Goal: Task Accomplishment & Management: Use online tool/utility

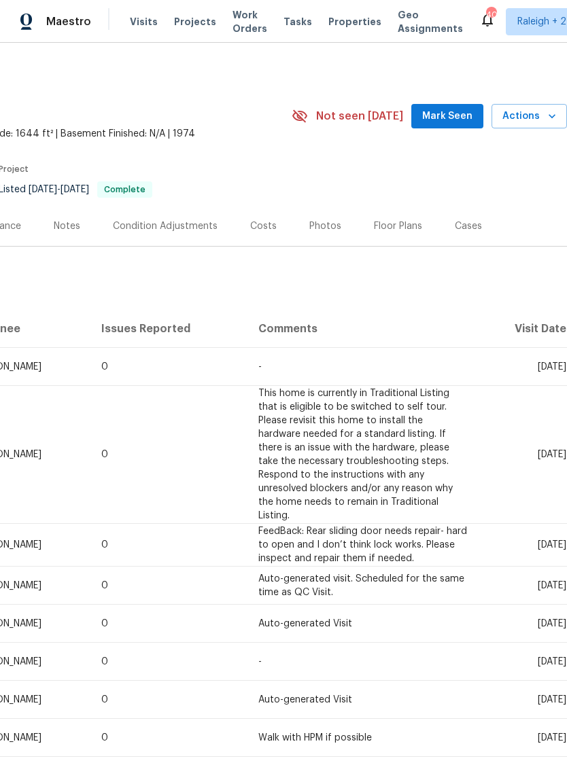
scroll to position [0, 201]
click at [434, 114] on span "Mark Seen" at bounding box center [447, 116] width 50 height 17
click at [526, 107] on button "Actions" at bounding box center [528, 116] width 75 height 25
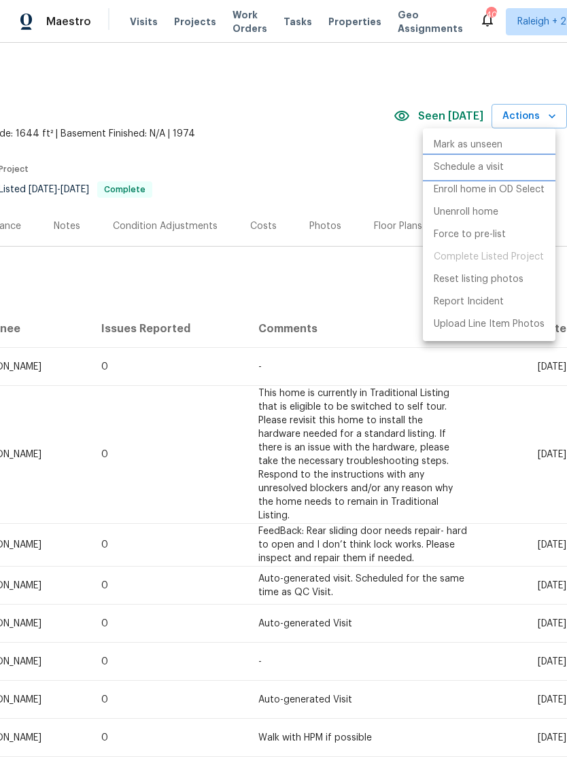
click at [484, 173] on p "Schedule a visit" at bounding box center [469, 167] width 70 height 14
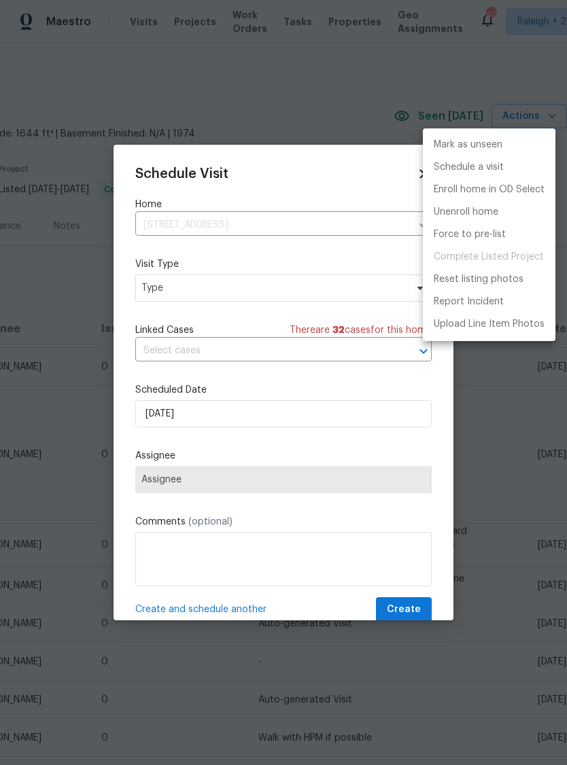
click at [309, 386] on div at bounding box center [283, 382] width 567 height 765
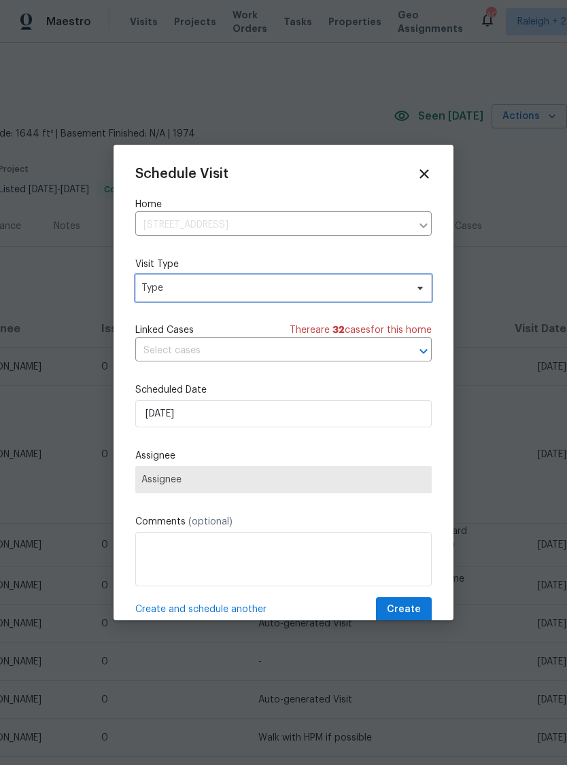
click at [202, 291] on span "Type" at bounding box center [273, 288] width 264 height 14
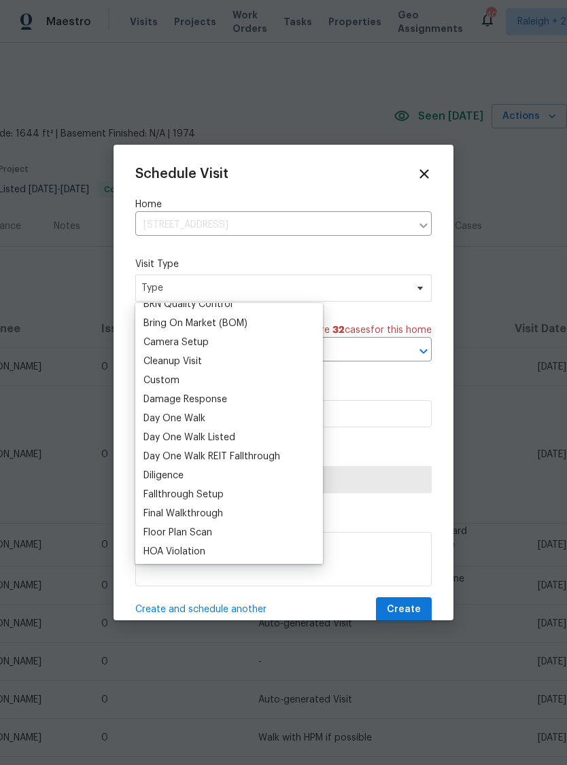
scroll to position [145, 0]
click at [187, 389] on div "Custom" at bounding box center [228, 379] width 179 height 19
click at [404, 605] on span "Create" at bounding box center [404, 609] width 34 height 17
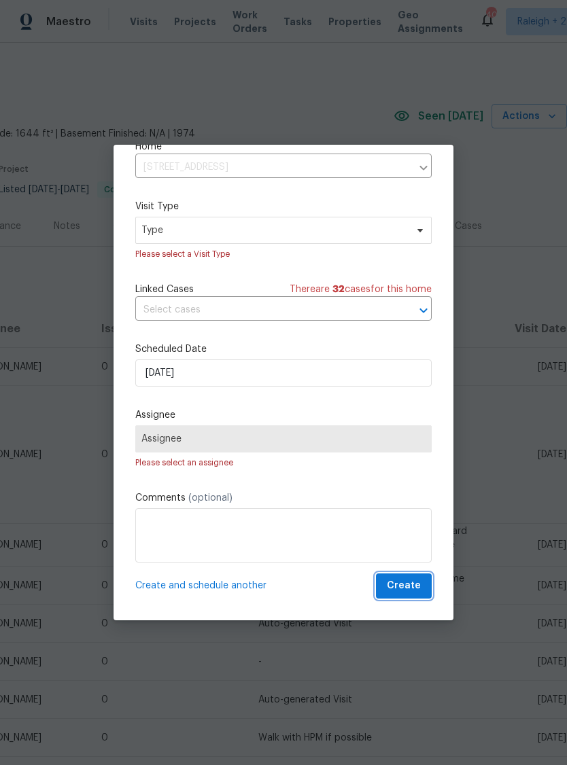
scroll to position [60, 0]
click at [200, 540] on textarea at bounding box center [283, 535] width 296 height 54
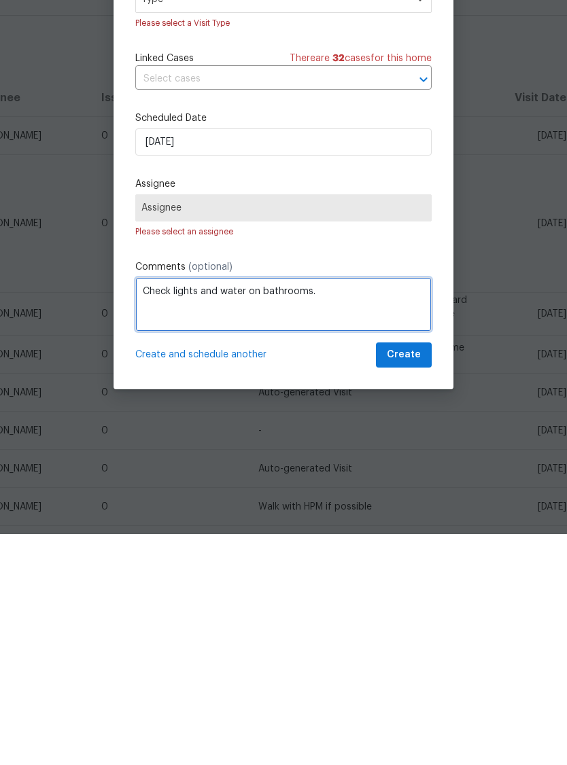
type textarea "Check lights and water on bathrooms."
click at [408, 574] on button "Create" at bounding box center [404, 586] width 56 height 25
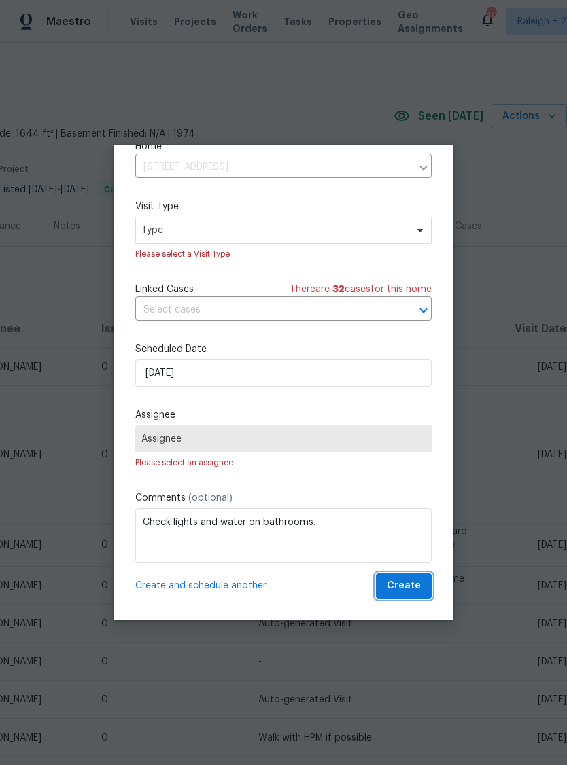
click at [401, 592] on span "Create" at bounding box center [404, 586] width 34 height 17
click at [409, 586] on span "Create" at bounding box center [404, 586] width 34 height 17
click at [387, 440] on span "Assignee" at bounding box center [283, 439] width 284 height 11
click at [381, 493] on label "Comments (optional)" at bounding box center [283, 498] width 296 height 14
click at [317, 599] on div "Schedule Visit Home [STREET_ADDRESS] ​ Visit Type Type Please select a Visit Ty…" at bounding box center [283, 383] width 340 height 476
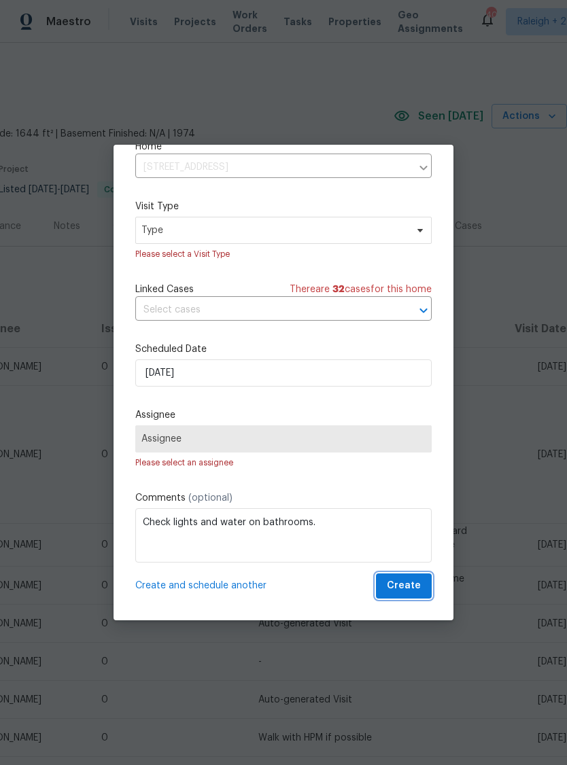
click at [405, 587] on span "Create" at bounding box center [404, 586] width 34 height 17
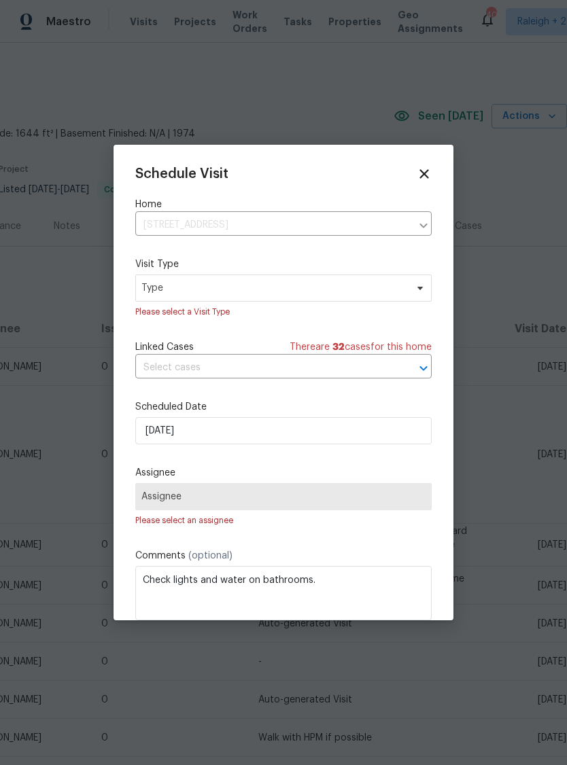
scroll to position [0, 0]
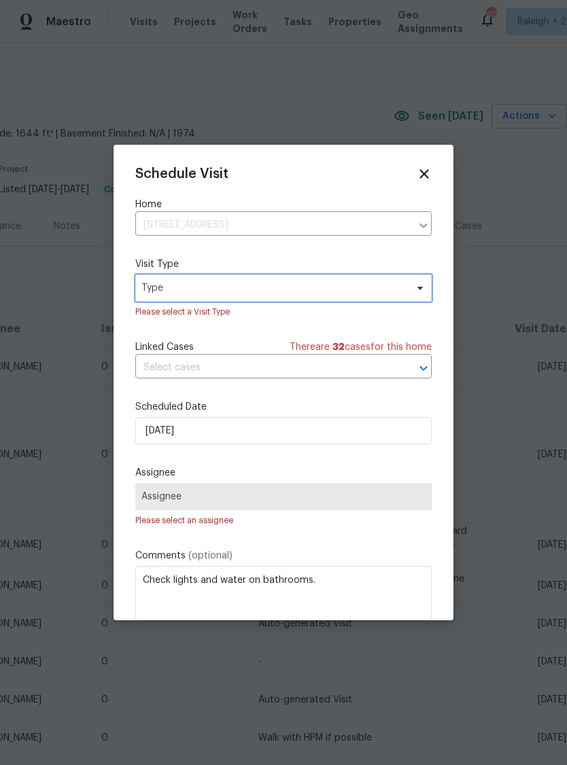
click at [187, 298] on span "Type" at bounding box center [283, 288] width 296 height 27
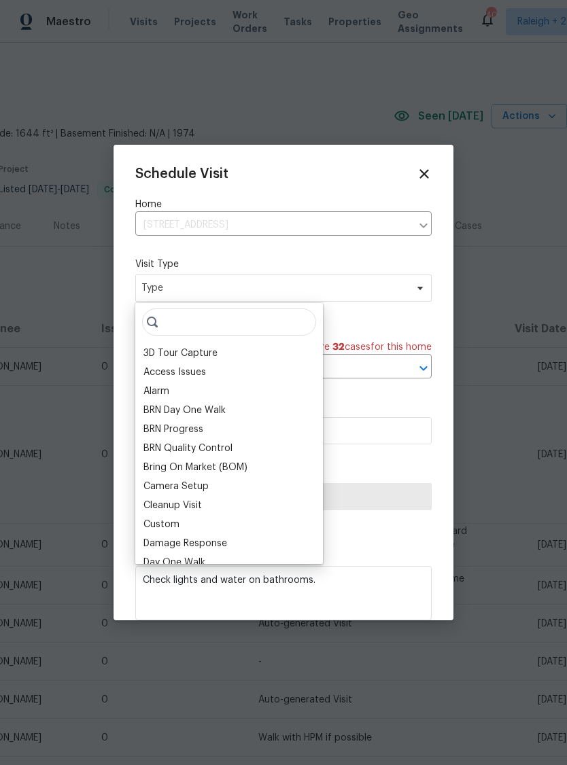
click at [174, 528] on div "Custom" at bounding box center [161, 525] width 36 height 14
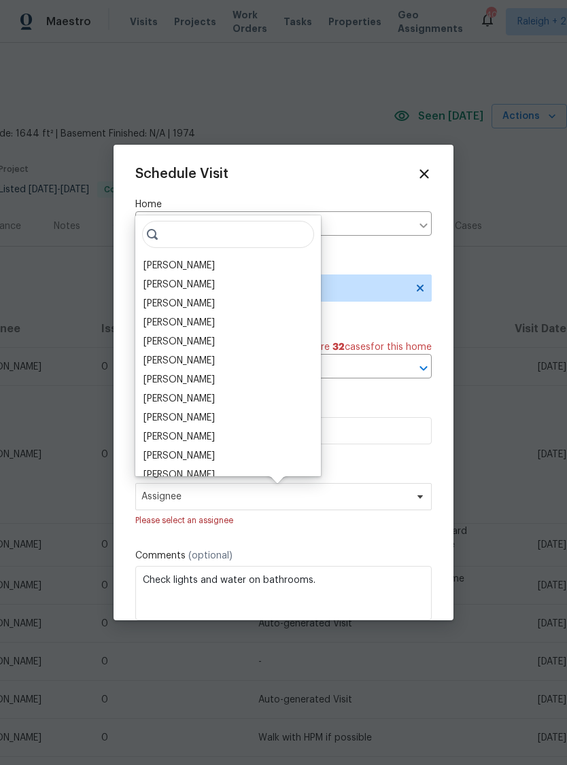
click at [189, 270] on div "[PERSON_NAME]" at bounding box center [178, 266] width 71 height 14
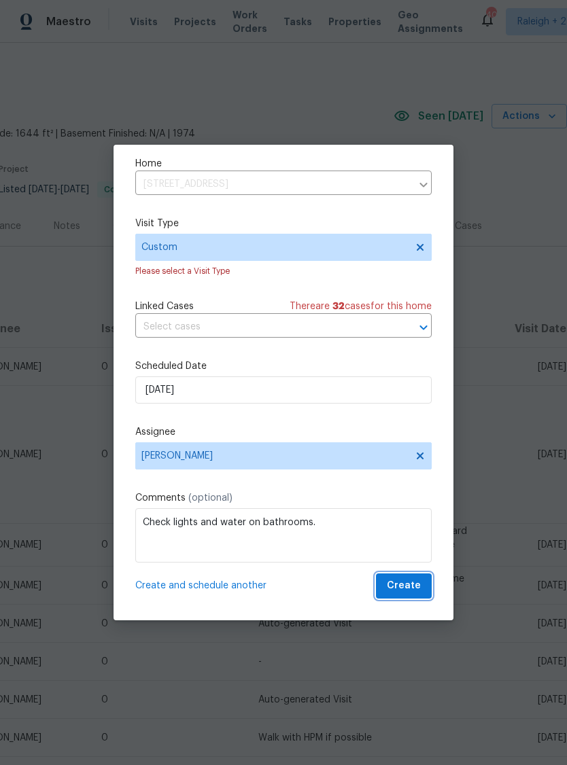
click at [404, 597] on button "Create" at bounding box center [404, 586] width 56 height 25
